Goal: Information Seeking & Learning: Learn about a topic

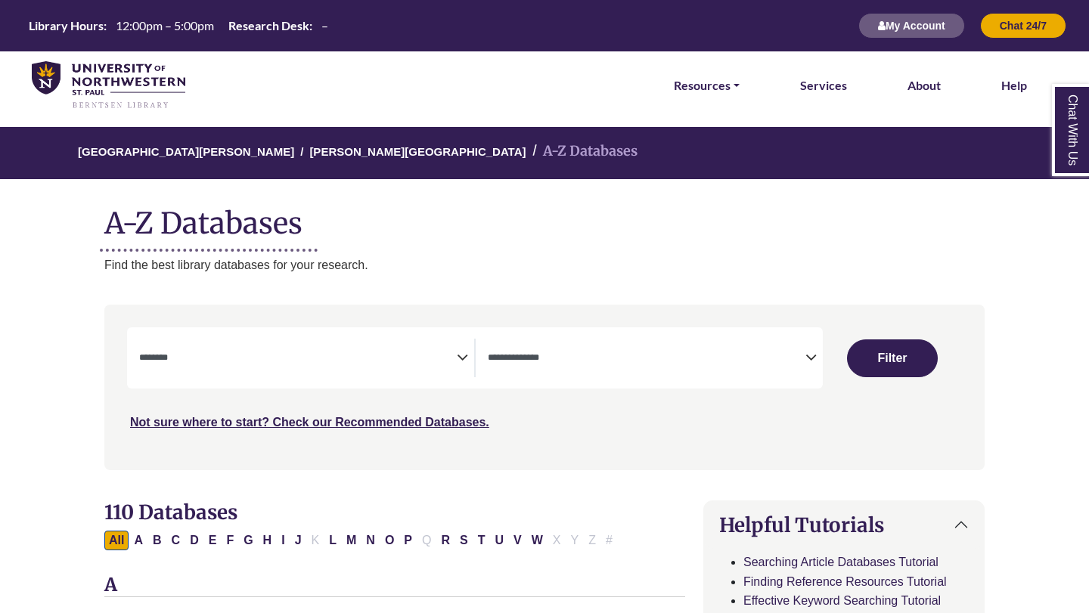
select select "Database Subject Filter"
select select "Database Types Filter"
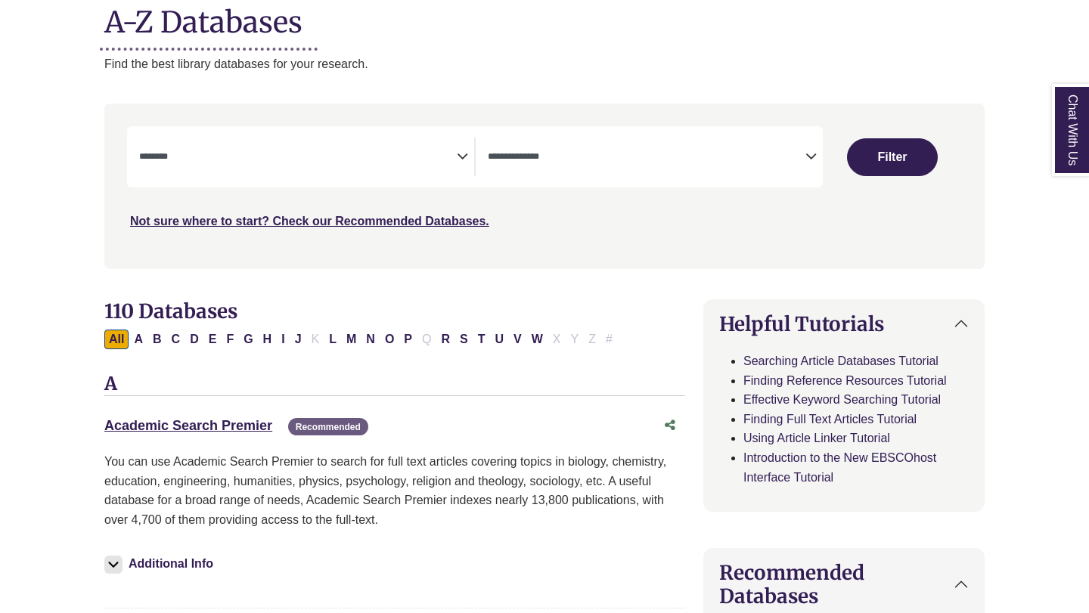
scroll to position [546, 0]
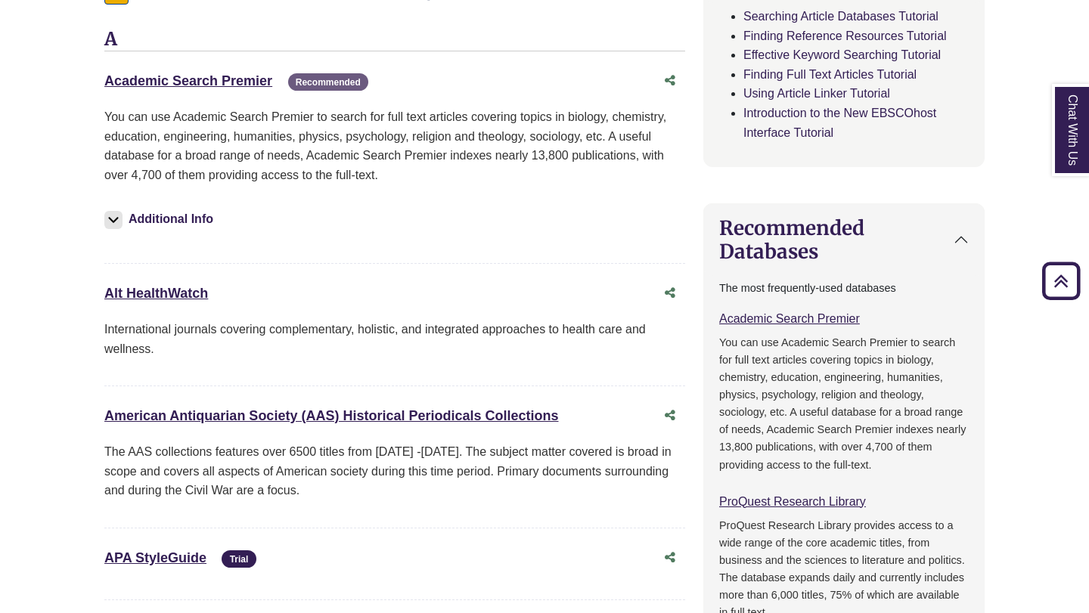
click at [246, 73] on div "Academic Search Premier This link opens in a new window Recommended" at bounding box center [379, 81] width 551 height 22
click at [247, 79] on link "Academic Search Premier This link opens in a new window" at bounding box center [188, 80] width 168 height 15
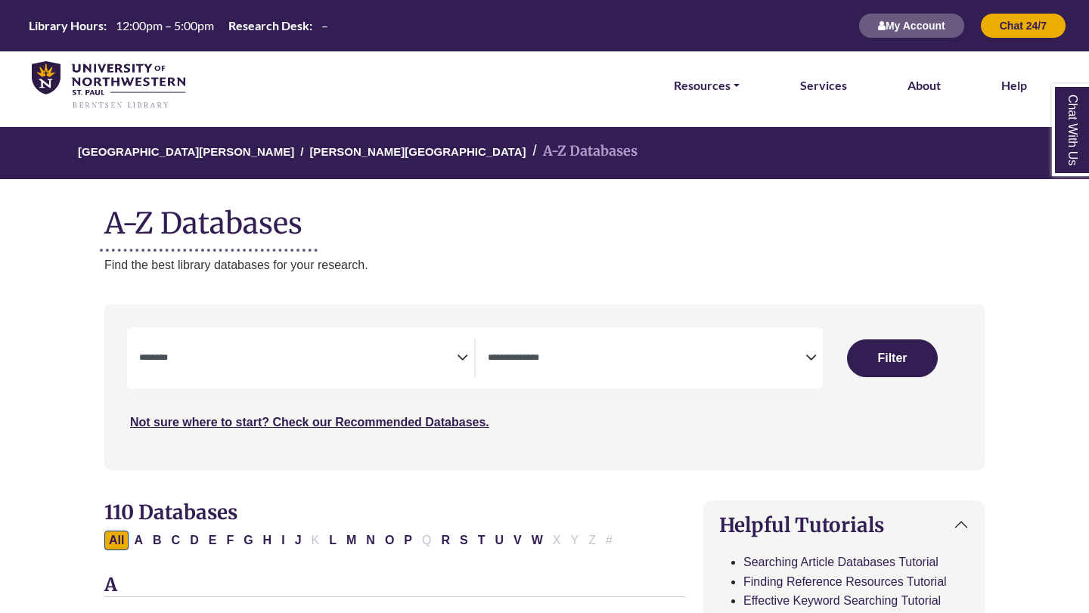
click at [541, 363] on textarea "Search" at bounding box center [647, 359] width 318 height 12
click at [353, 368] on span "Search filters" at bounding box center [298, 358] width 318 height 39
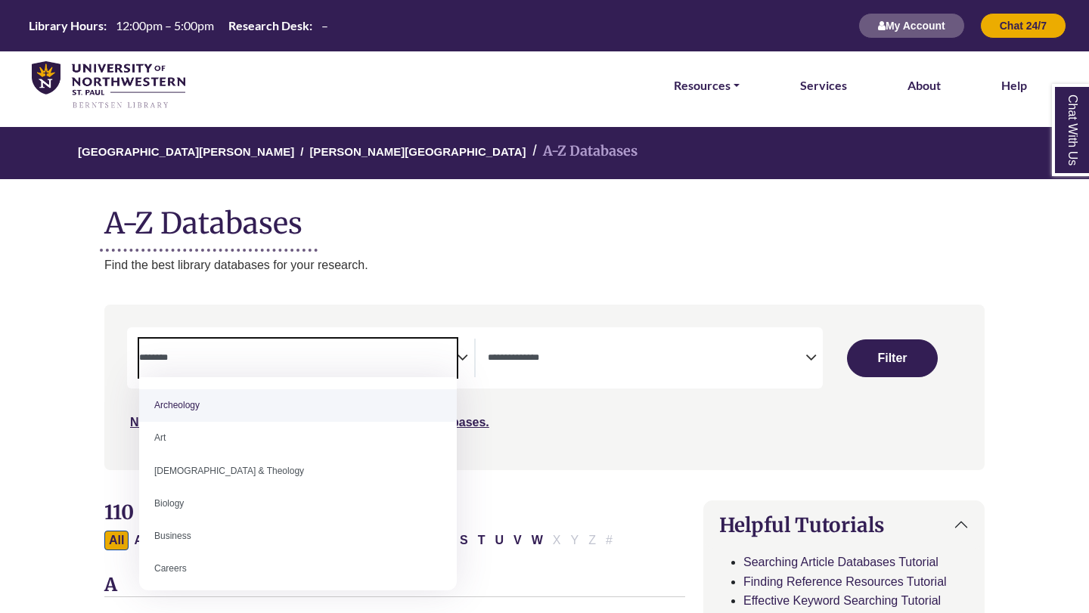
click at [604, 340] on span "Search filters" at bounding box center [647, 358] width 318 height 39
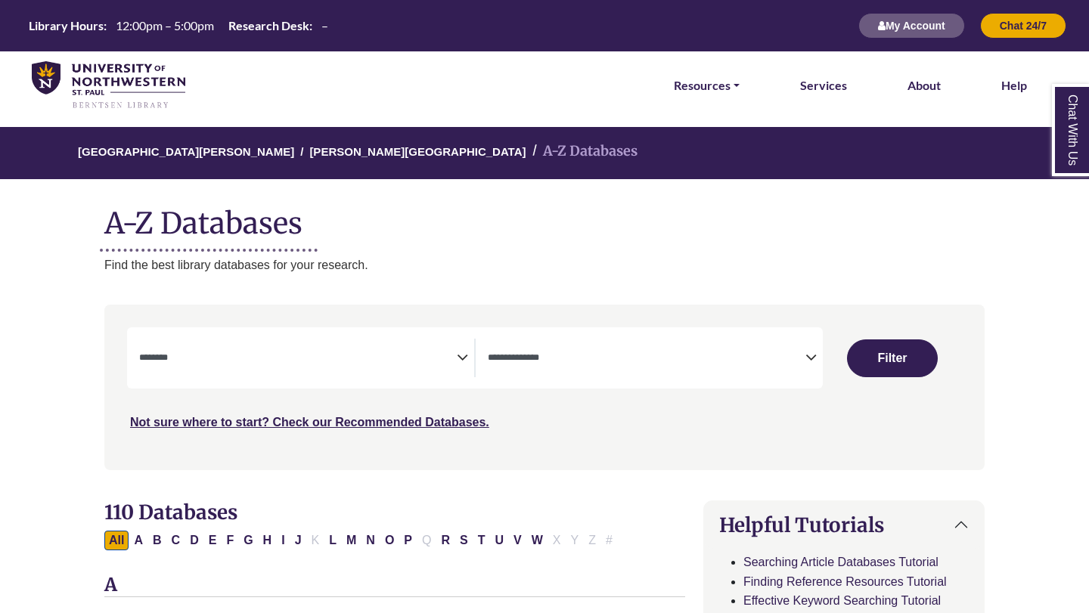
click at [435, 245] on div "University of Northwestern - St. Paul Berntsen Library A-Z Databases A-Z Databa…" at bounding box center [545, 200] width 926 height 147
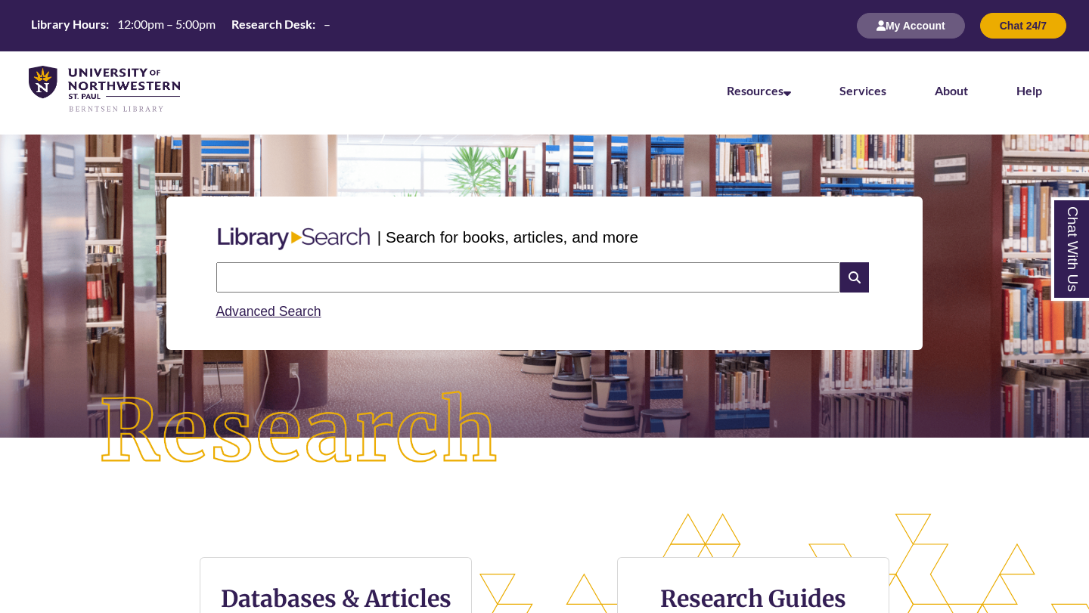
click at [350, 279] on input "text" at bounding box center [528, 277] width 624 height 30
type input "**********"
